Goal: Check status: Check status

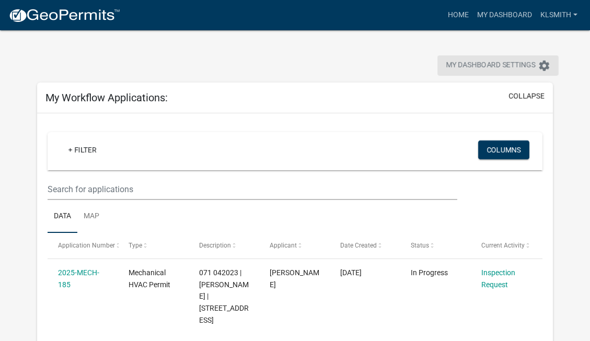
click at [471, 64] on span "My Dashboard Settings" at bounding box center [491, 66] width 90 height 13
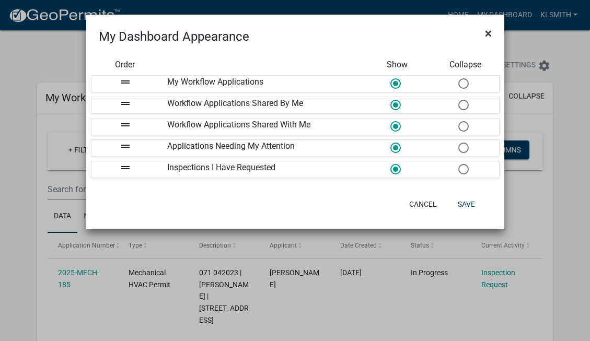
click at [485, 32] on span "×" at bounding box center [488, 33] width 7 height 15
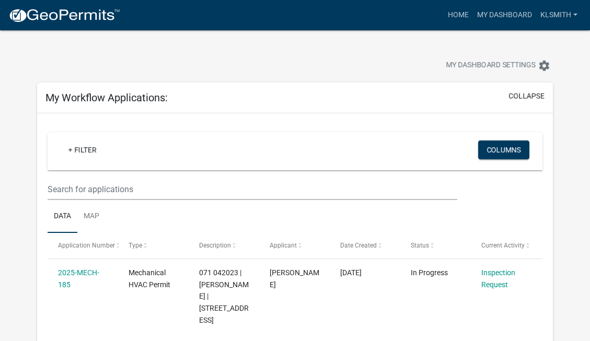
click at [43, 15] on img at bounding box center [64, 16] width 112 height 16
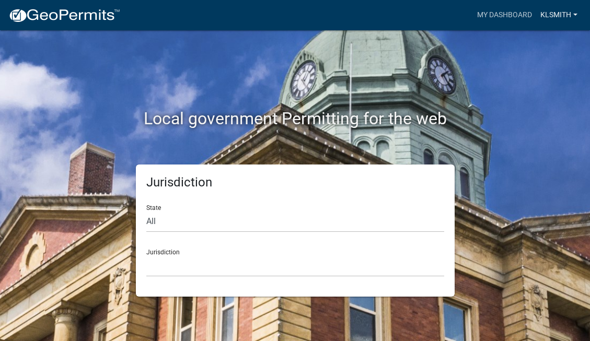
click at [554, 11] on link "Klsmith" at bounding box center [558, 15] width 45 height 20
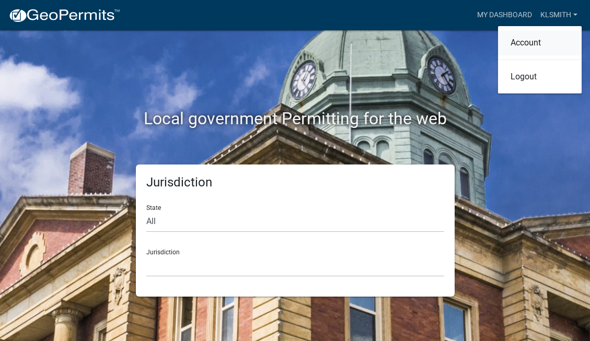
click at [531, 45] on link "Account" at bounding box center [540, 42] width 84 height 25
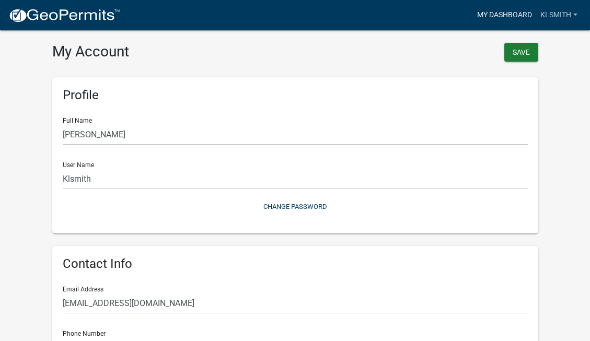
click at [499, 7] on link "My Dashboard" at bounding box center [504, 15] width 63 height 20
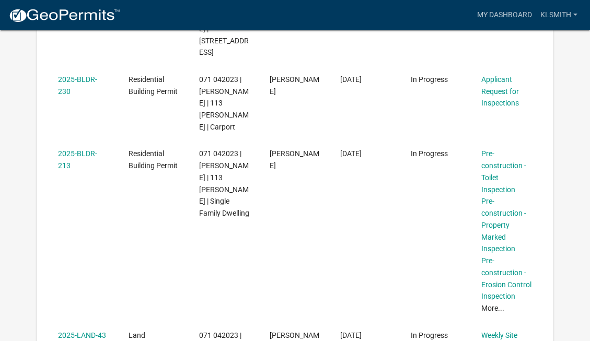
scroll to position [492, 0]
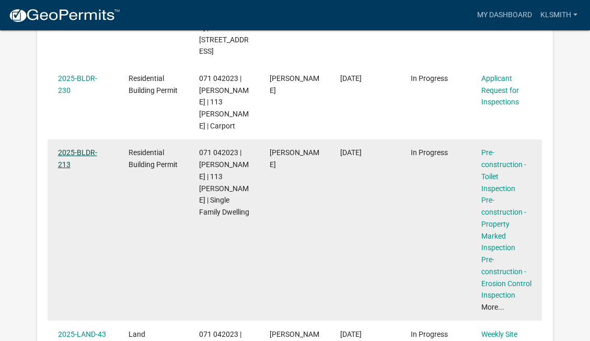
click at [76, 148] on link "2025-BLDR-213" at bounding box center [77, 158] width 39 height 20
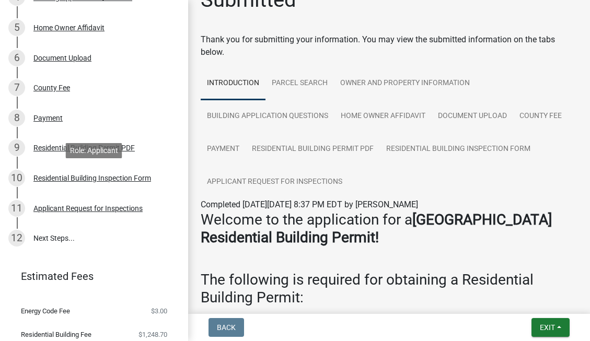
scroll to position [266, 0]
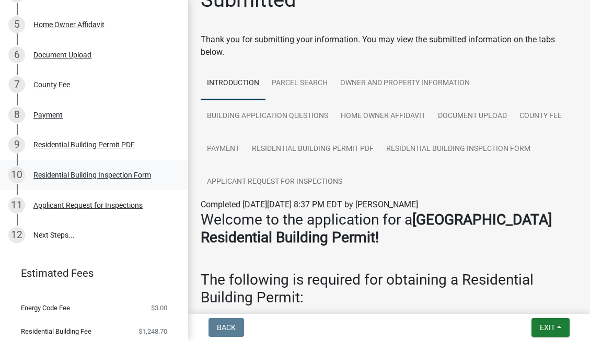
click at [82, 172] on div "Residential Building Inspection Form" at bounding box center [92, 174] width 118 height 7
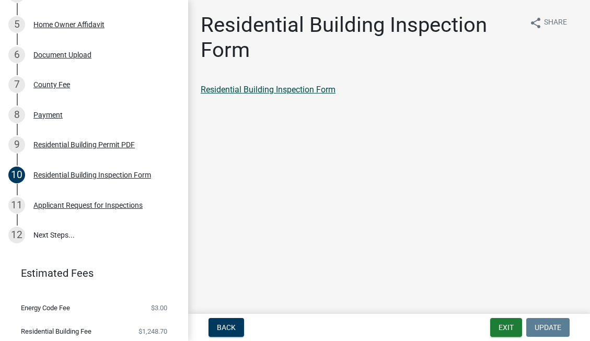
click at [241, 89] on link "Residential Building Inspection Form" at bounding box center [268, 90] width 135 height 10
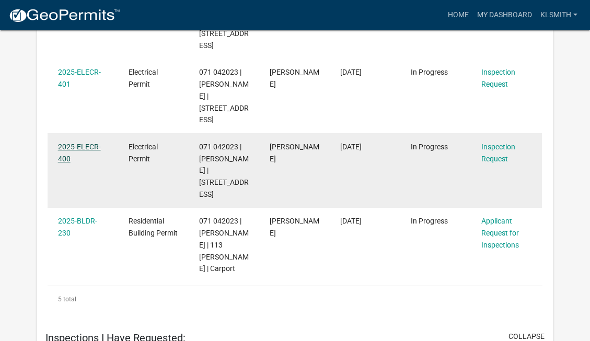
scroll to position [1261, 0]
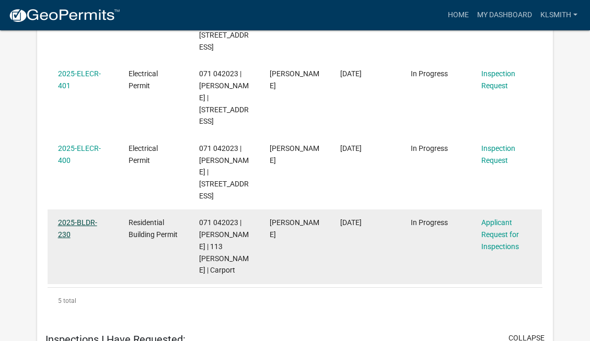
click at [65, 218] on link "2025-BLDR-230" at bounding box center [77, 228] width 39 height 20
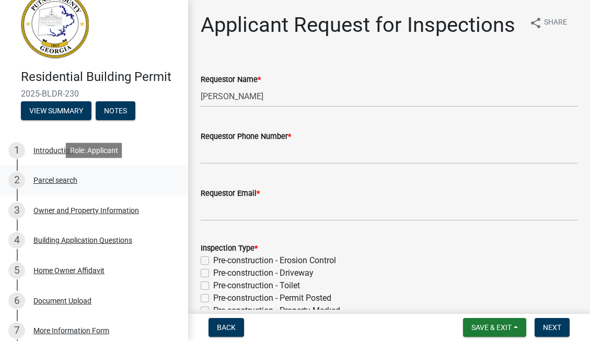
scroll to position [21, 0]
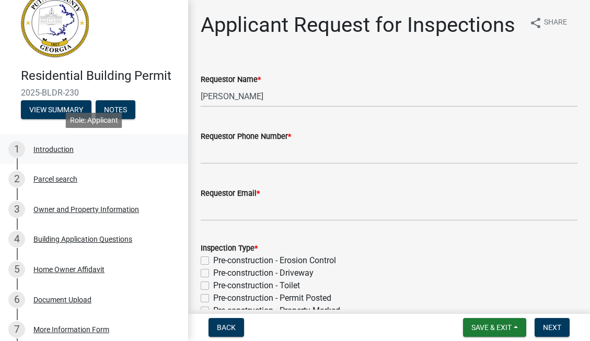
click at [53, 146] on div "Introduction" at bounding box center [53, 149] width 40 height 7
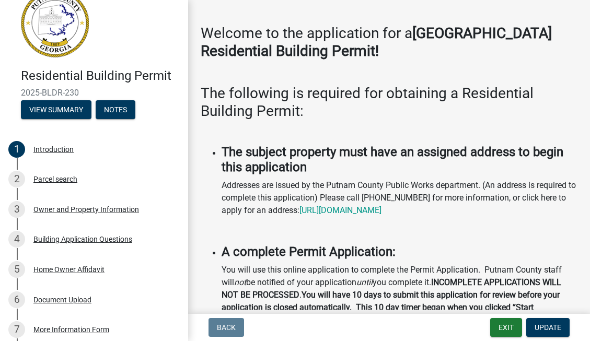
scroll to position [0, 0]
